Goal: Find specific page/section: Find specific page/section

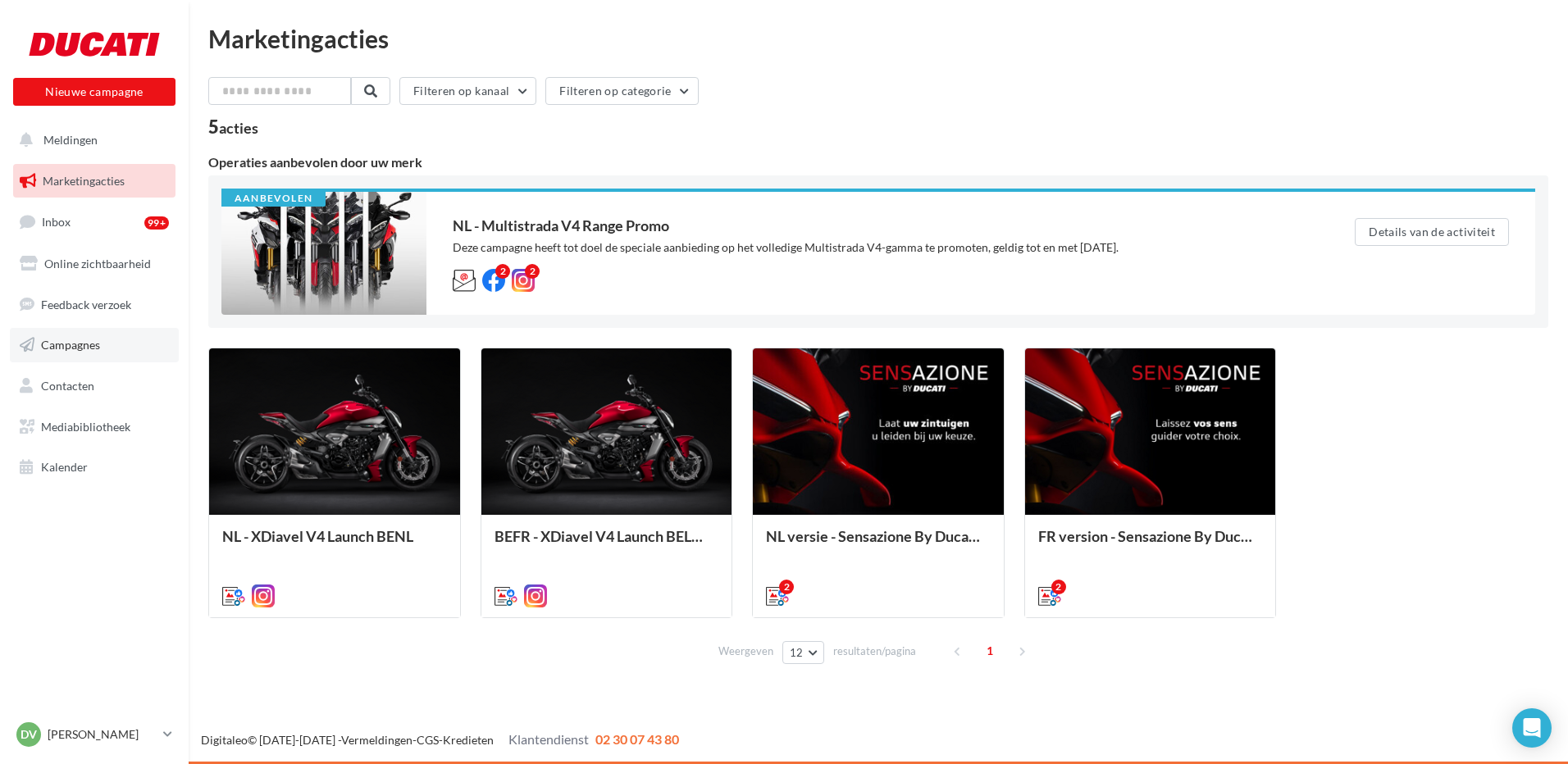
click at [65, 338] on span "Campagnes" at bounding box center [70, 344] width 59 height 14
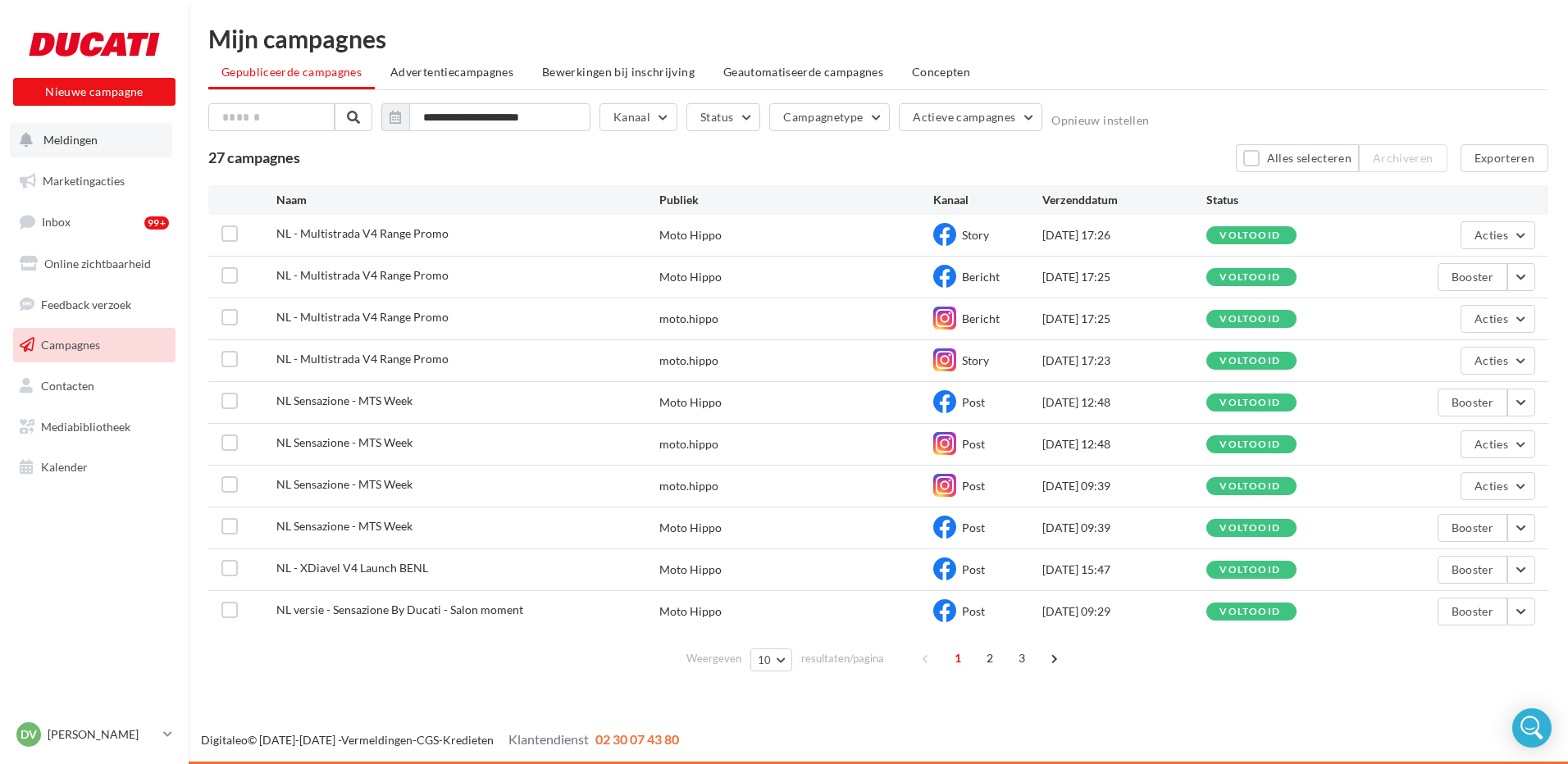
click at [56, 140] on span "Meldingen" at bounding box center [70, 140] width 55 height 14
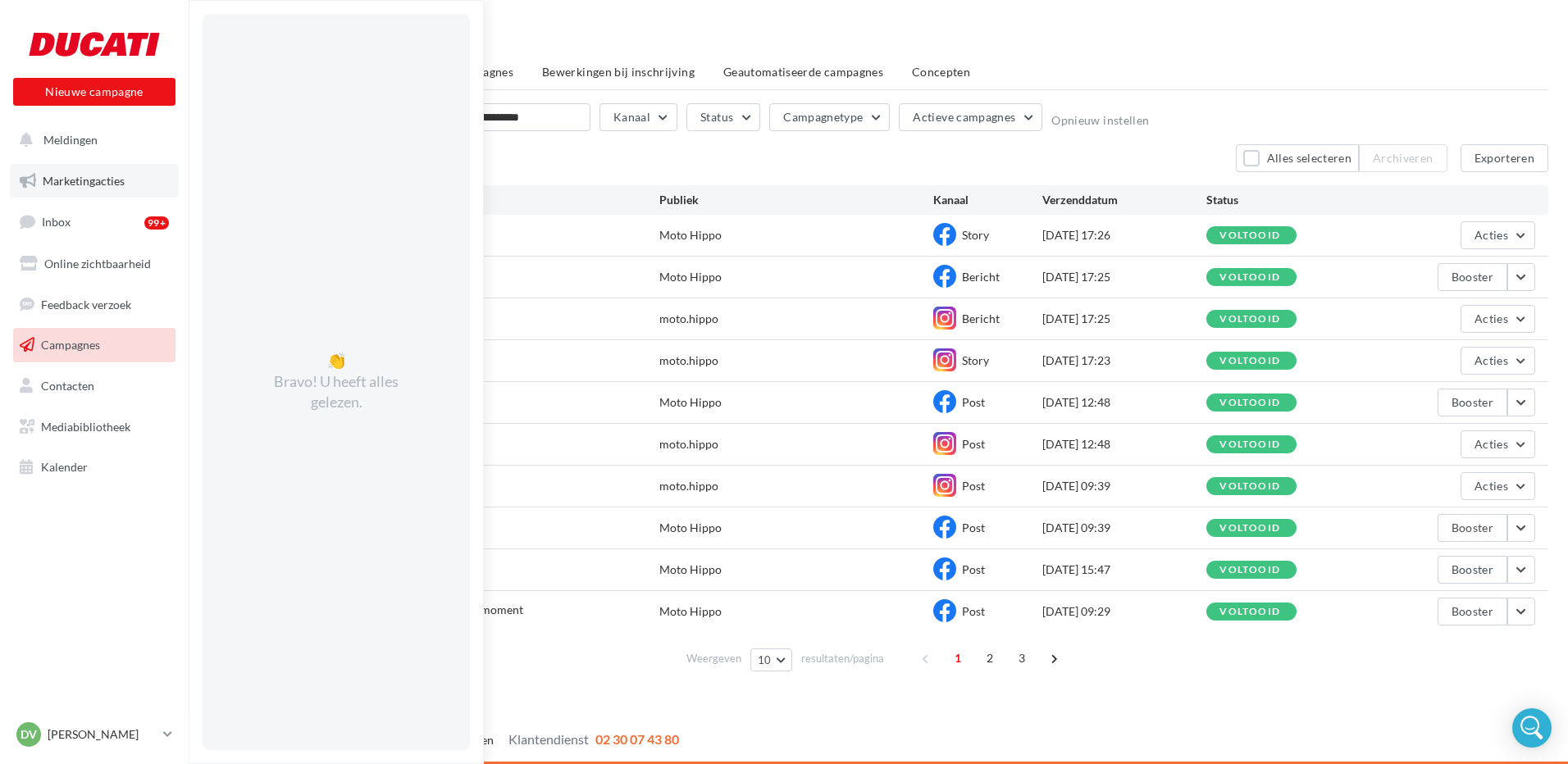
click at [71, 184] on span "Marketingacties" at bounding box center [83, 181] width 82 height 14
